Goal: Task Accomplishment & Management: Manage account settings

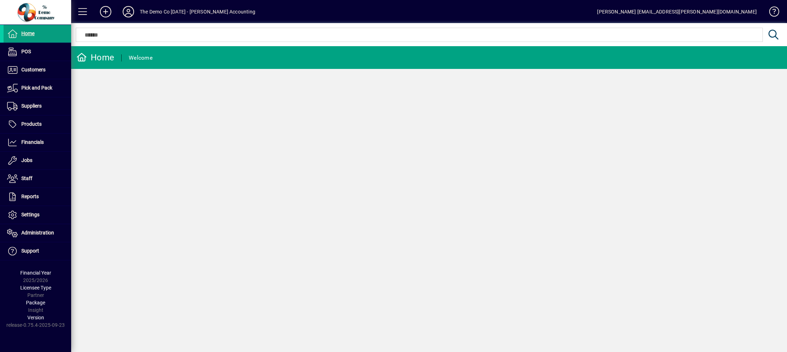
click at [130, 13] on icon at bounding box center [128, 11] width 14 height 11
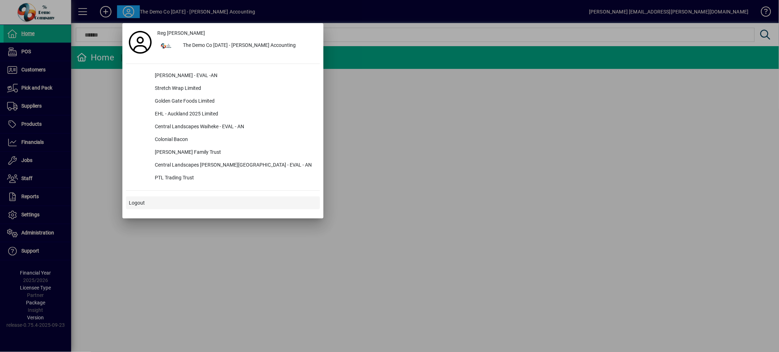
click at [141, 200] on span "Logout" at bounding box center [137, 203] width 16 height 7
